Goal: Navigation & Orientation: Understand site structure

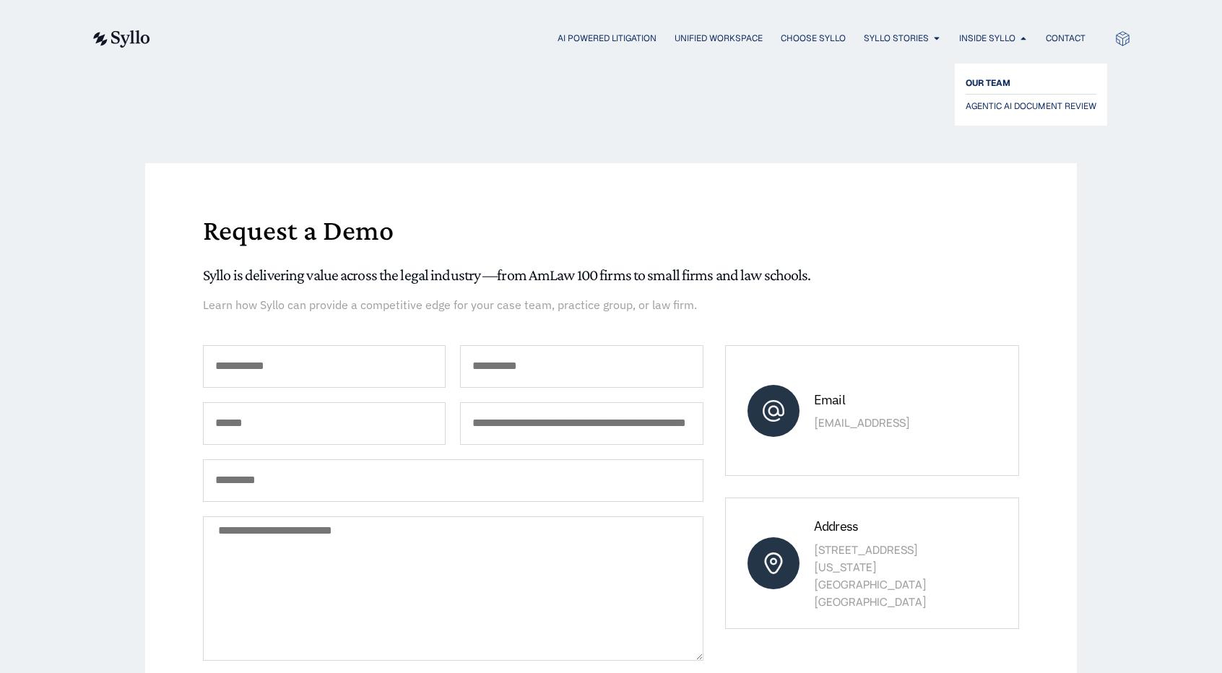
click at [987, 79] on span "OUR TEAM" at bounding box center [988, 82] width 45 height 17
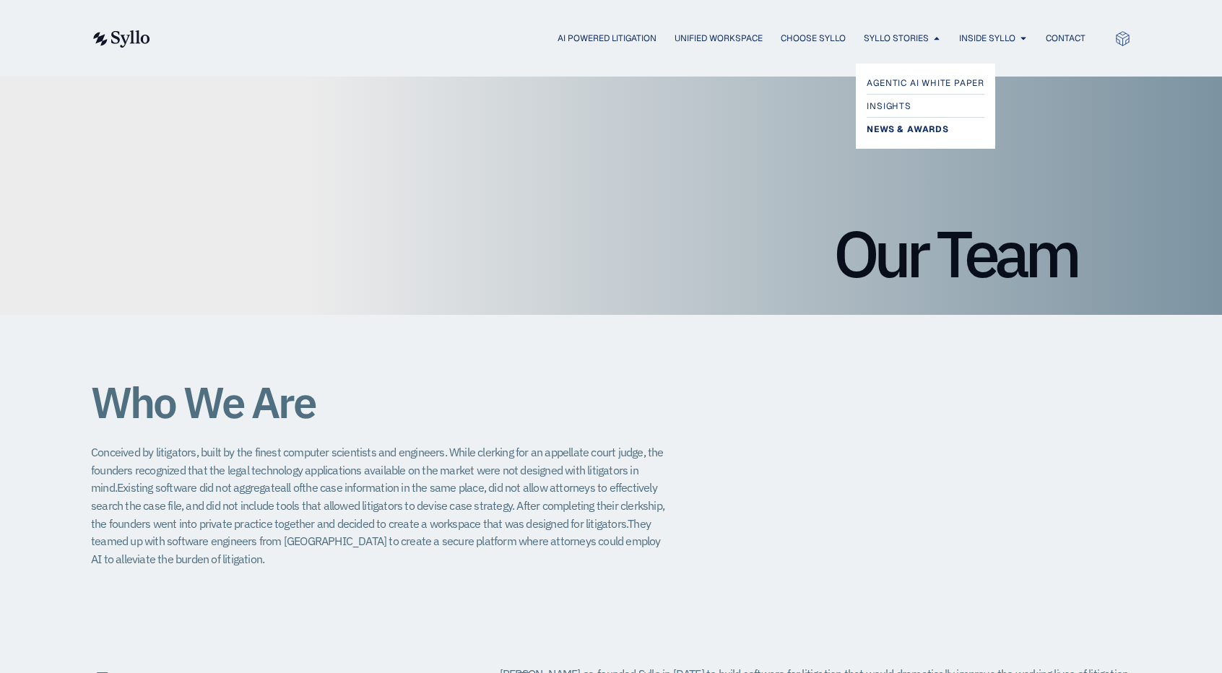
click at [902, 125] on span "News & Awards" at bounding box center [908, 129] width 82 height 17
